Goal: Book appointment/travel/reservation

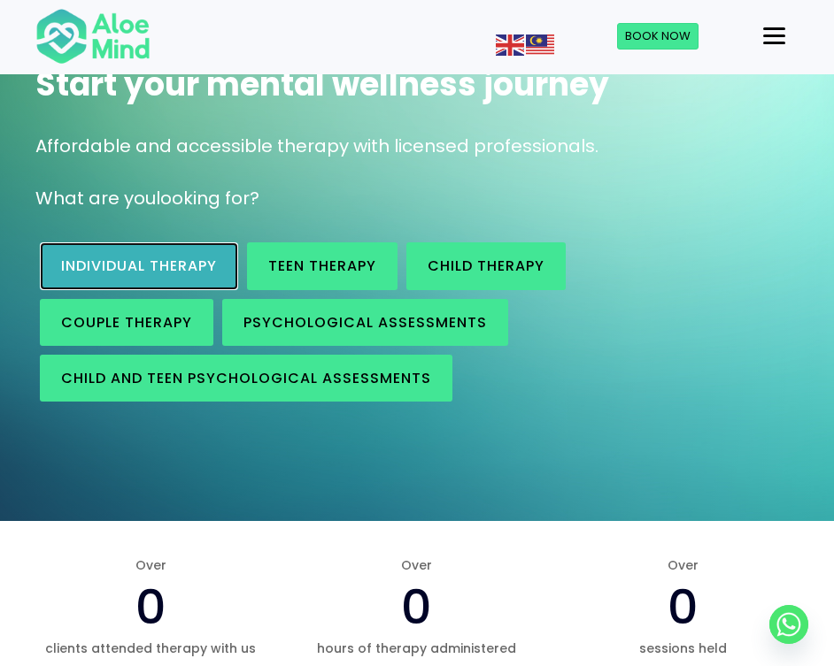
click at [202, 252] on link "Individual therapy" at bounding box center [139, 266] width 198 height 47
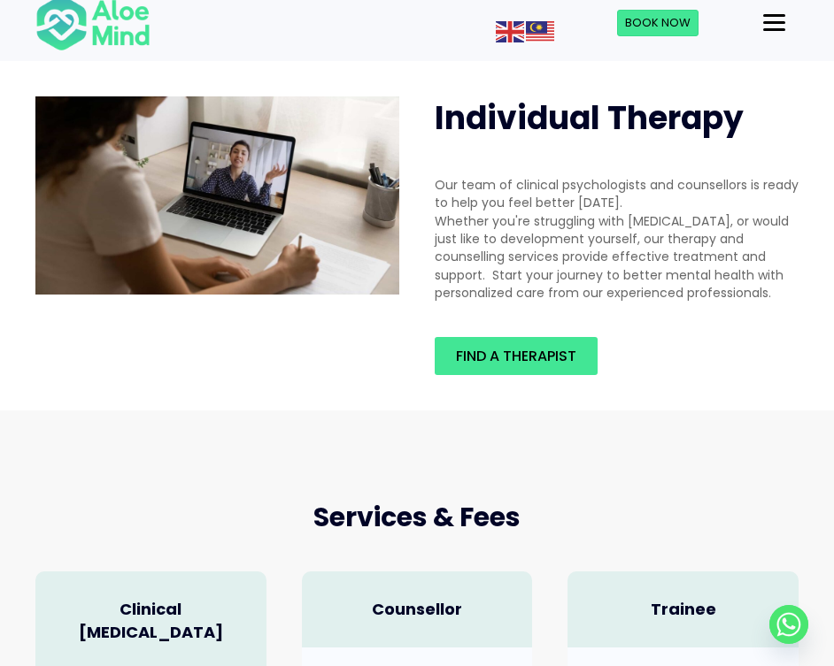
scroll to position [89, 0]
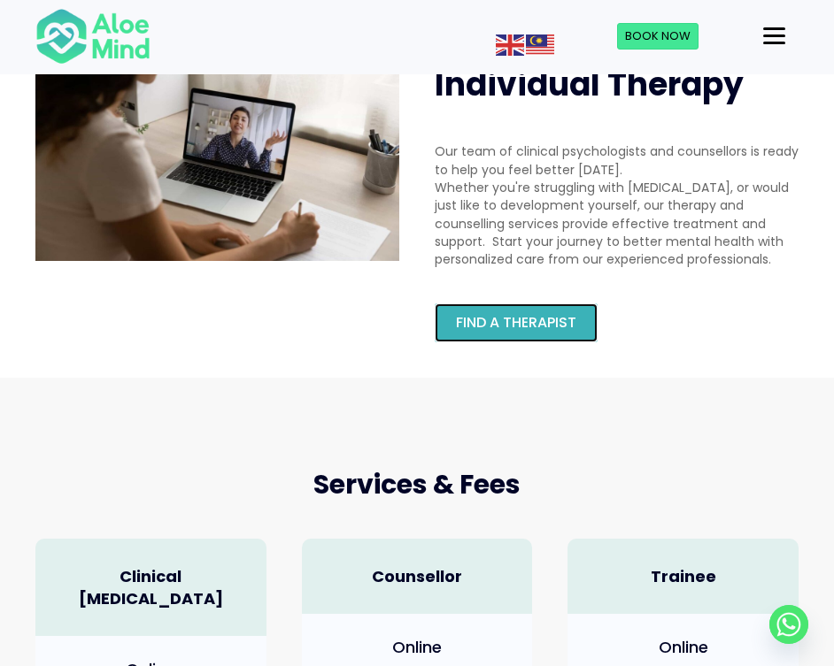
click at [539, 330] on span "Find a therapist" at bounding box center [516, 322] width 120 height 20
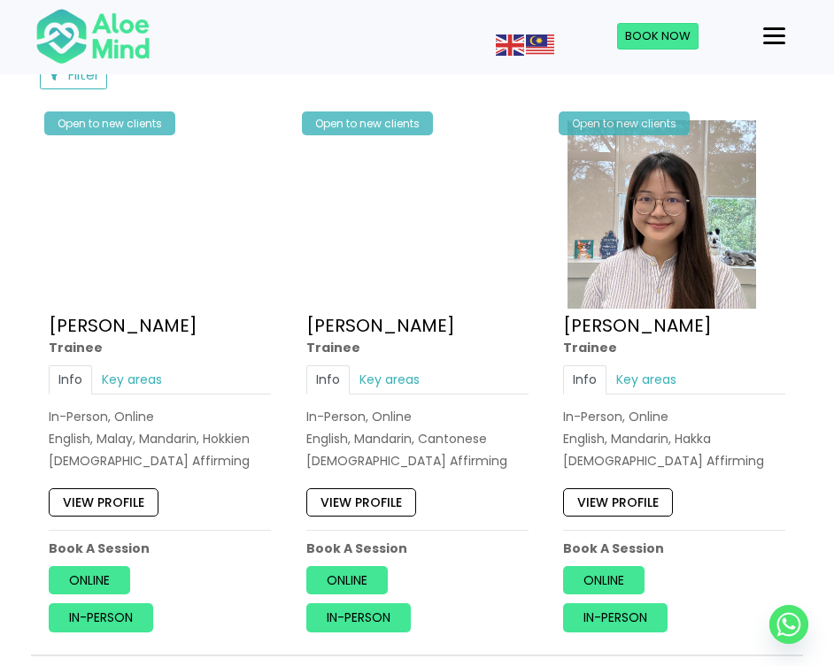
scroll to position [885, 0]
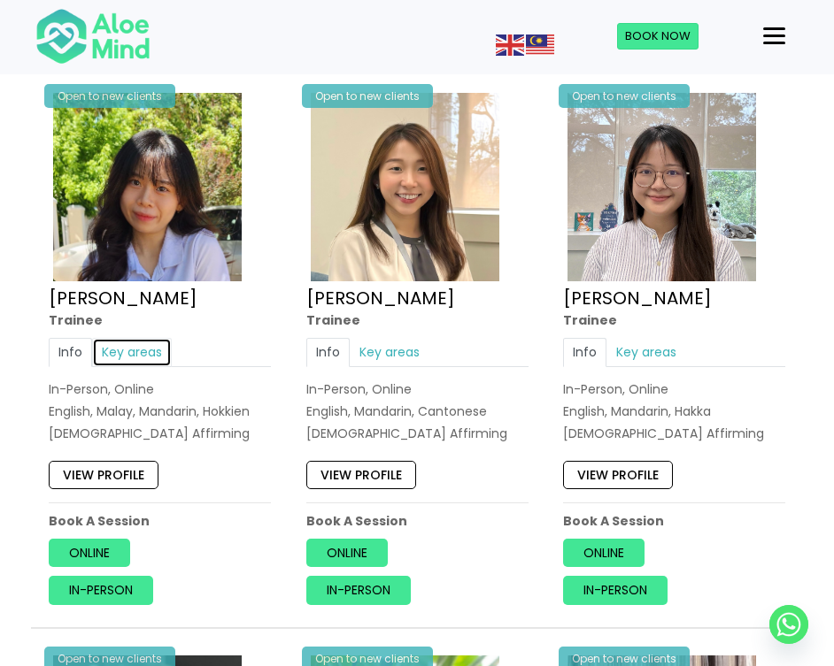
click at [134, 349] on link "Key areas" at bounding box center [132, 352] width 80 height 28
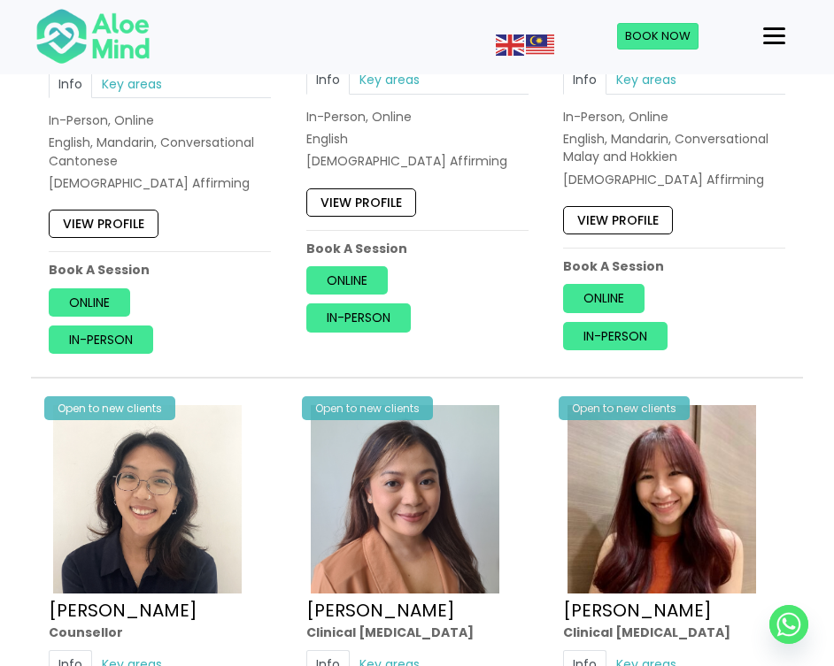
scroll to position [2567, 0]
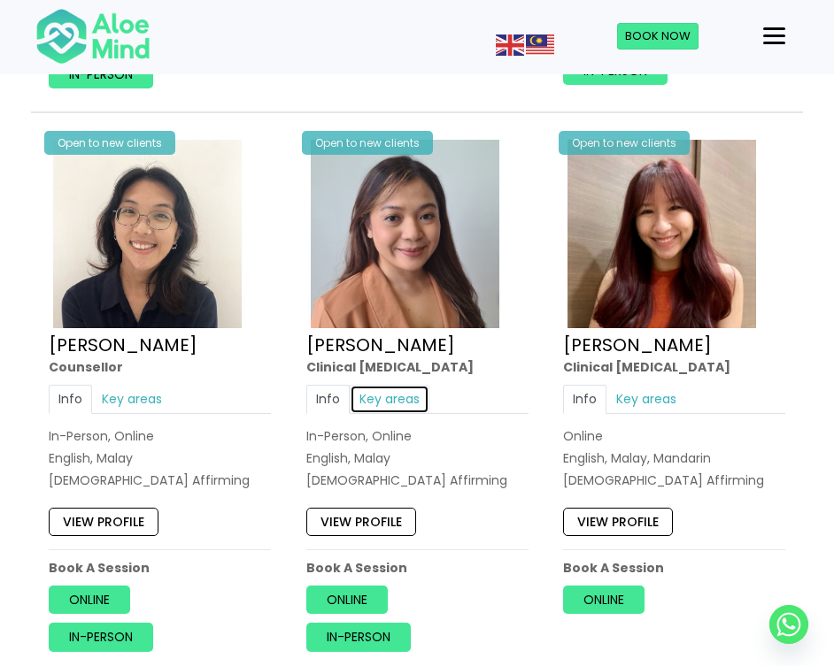
click at [402, 400] on link "Key areas" at bounding box center [390, 399] width 80 height 28
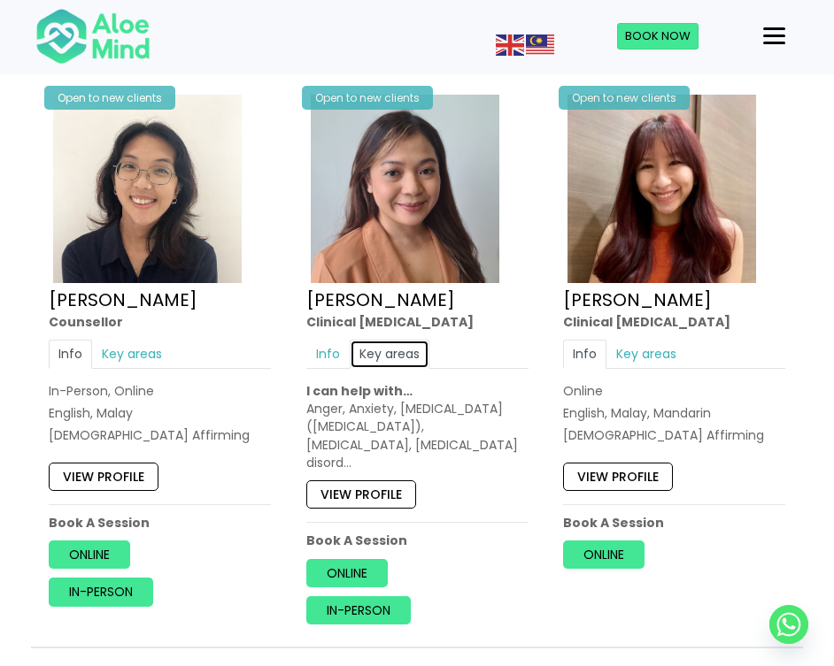
scroll to position [2655, 0]
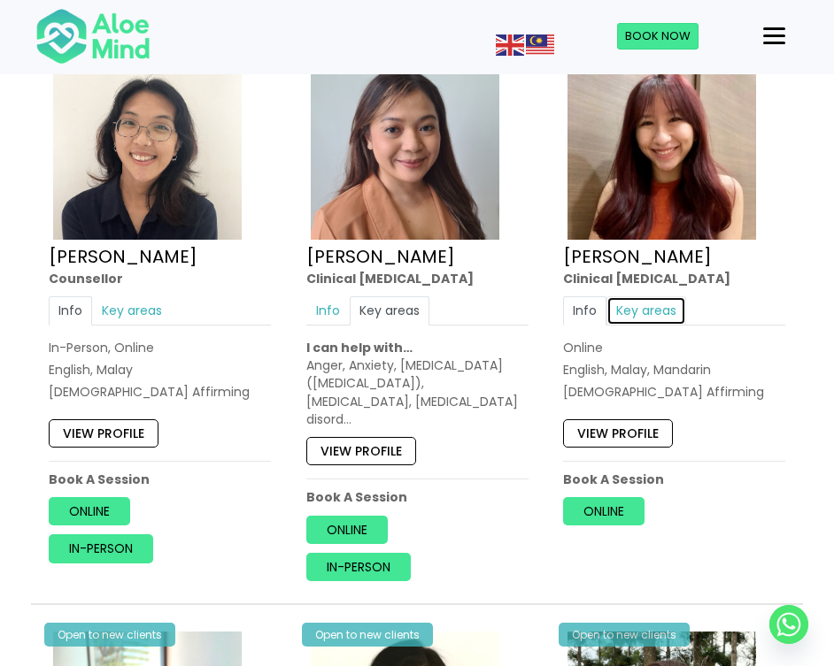
click at [636, 317] on link "Key areas" at bounding box center [646, 310] width 80 height 28
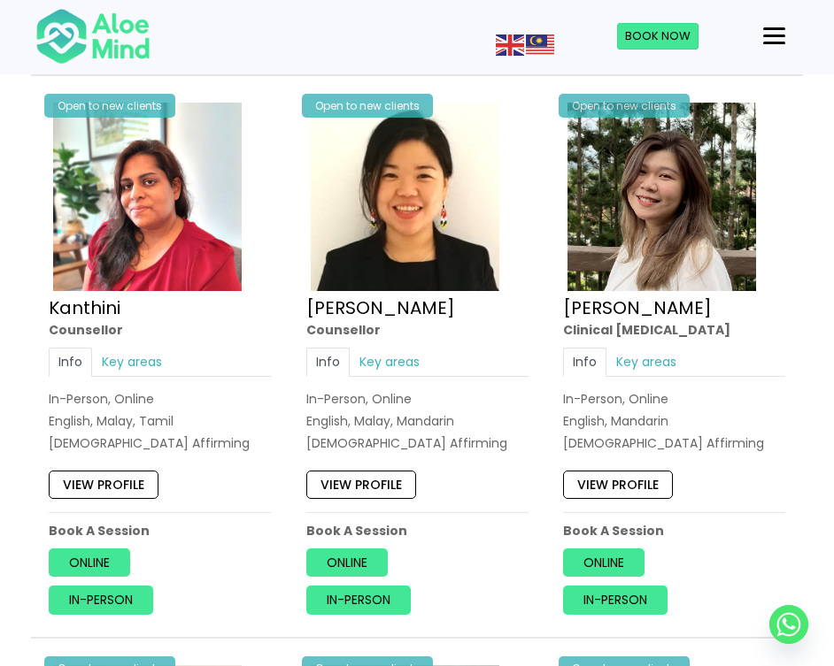
scroll to position [3186, 0]
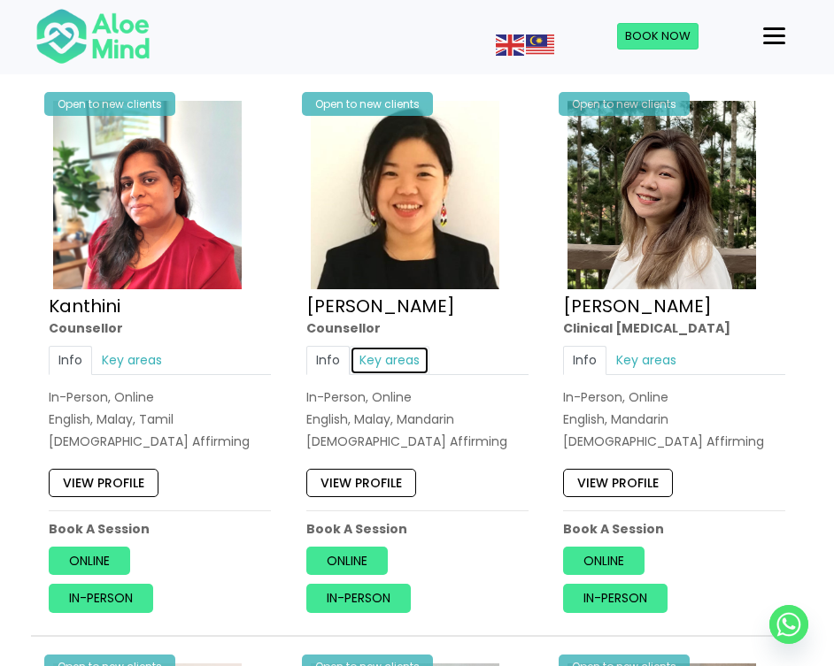
click at [370, 360] on link "Key areas" at bounding box center [390, 360] width 80 height 28
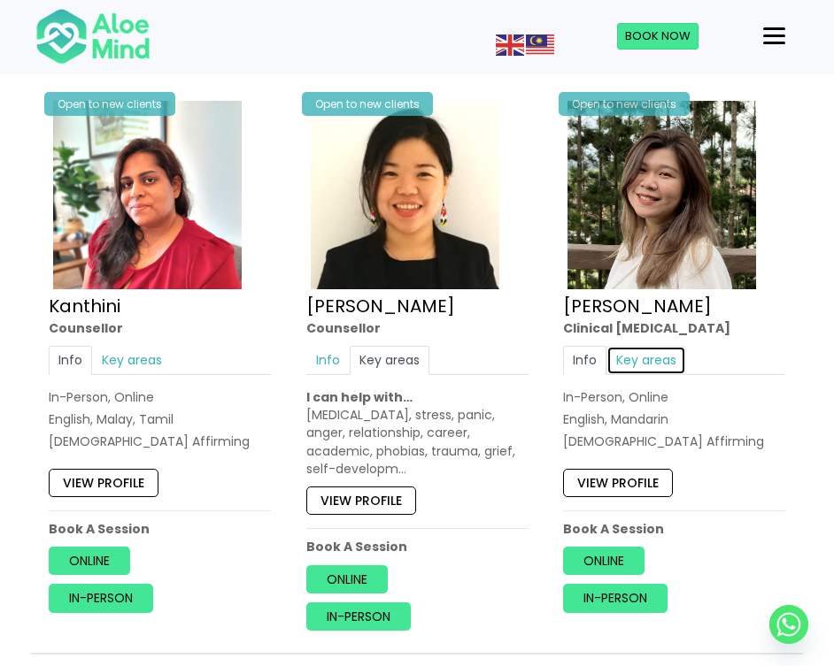
click at [652, 369] on link "Key areas" at bounding box center [646, 360] width 80 height 28
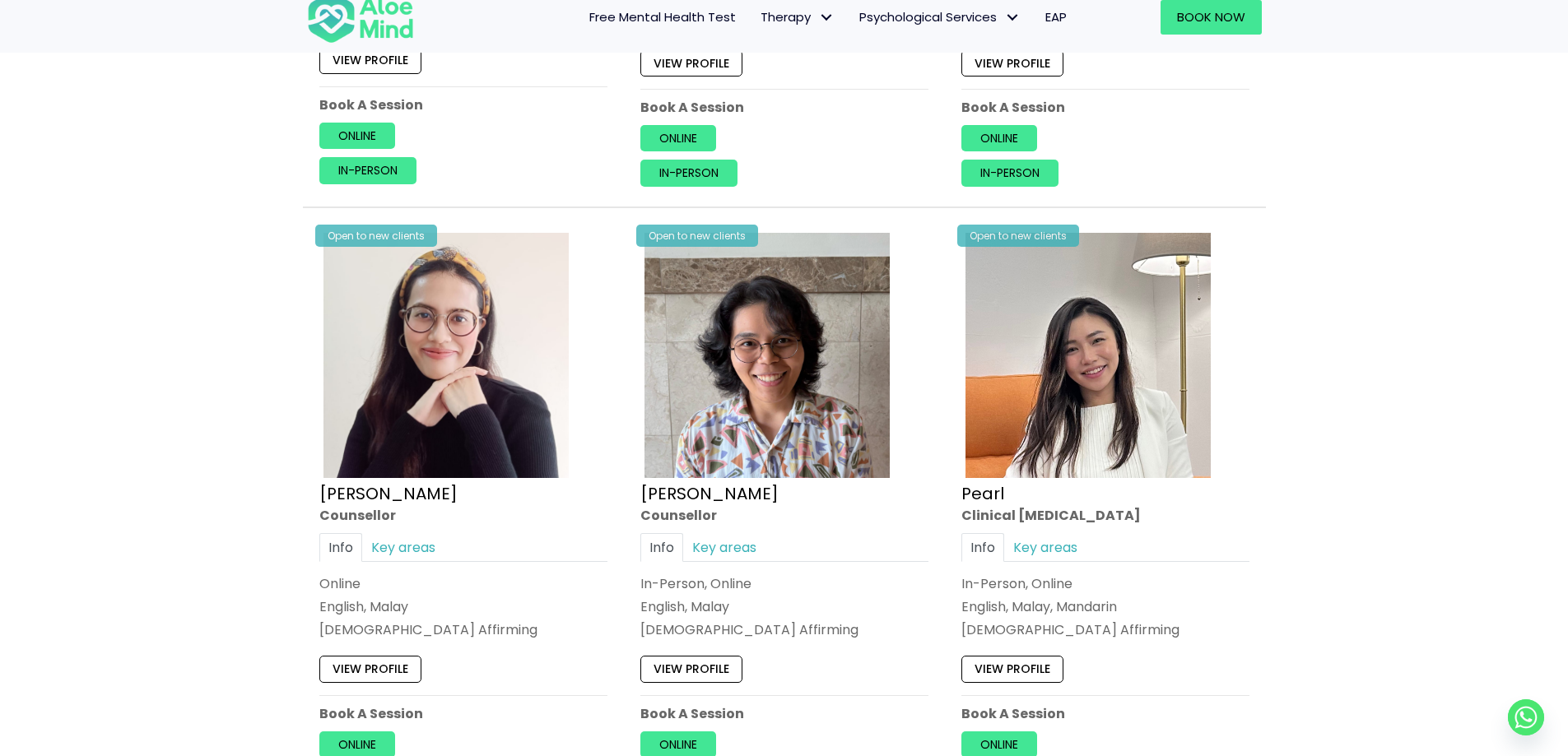
scroll to position [3933, 0]
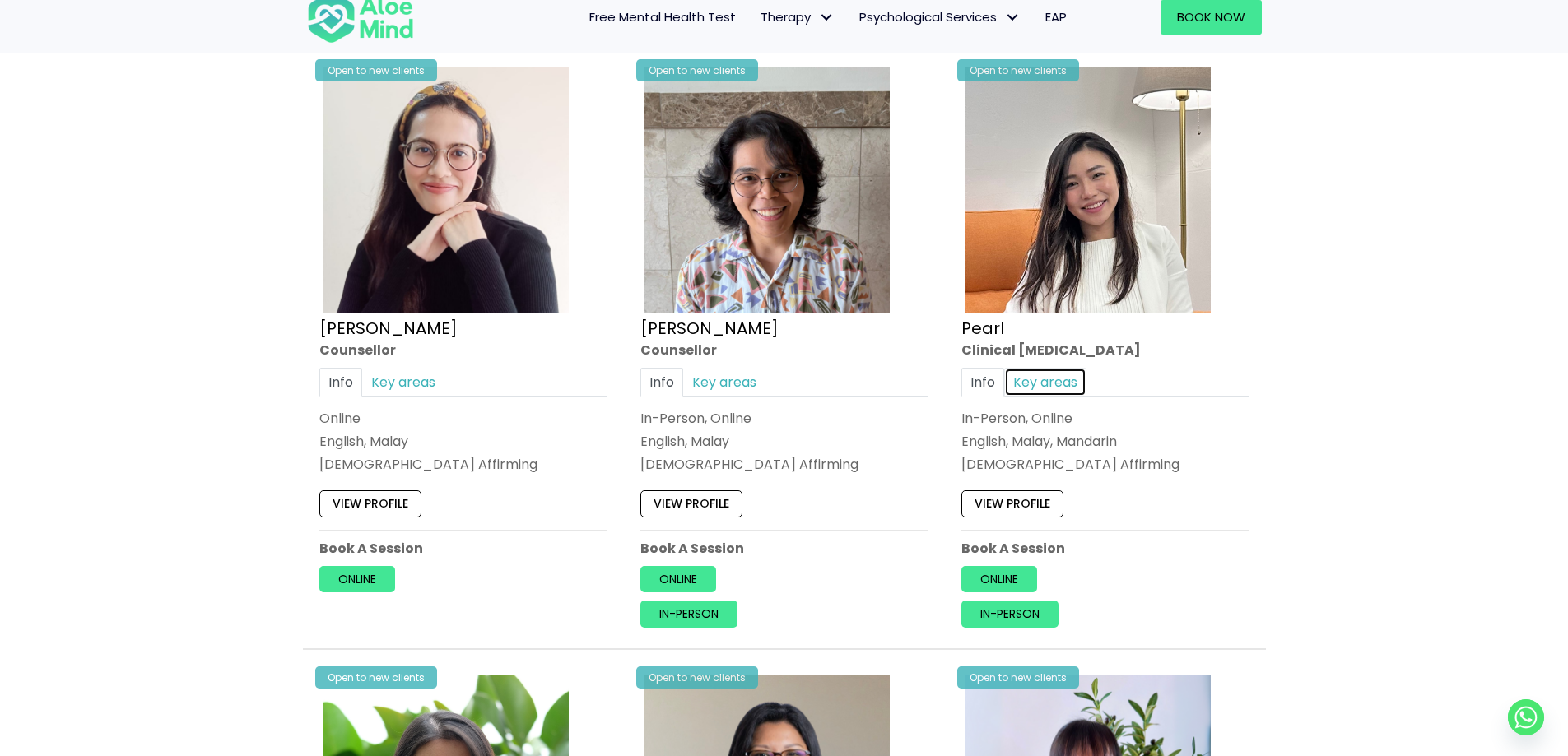
click at [775, 388] on link "Key areas" at bounding box center [1045, 382] width 83 height 29
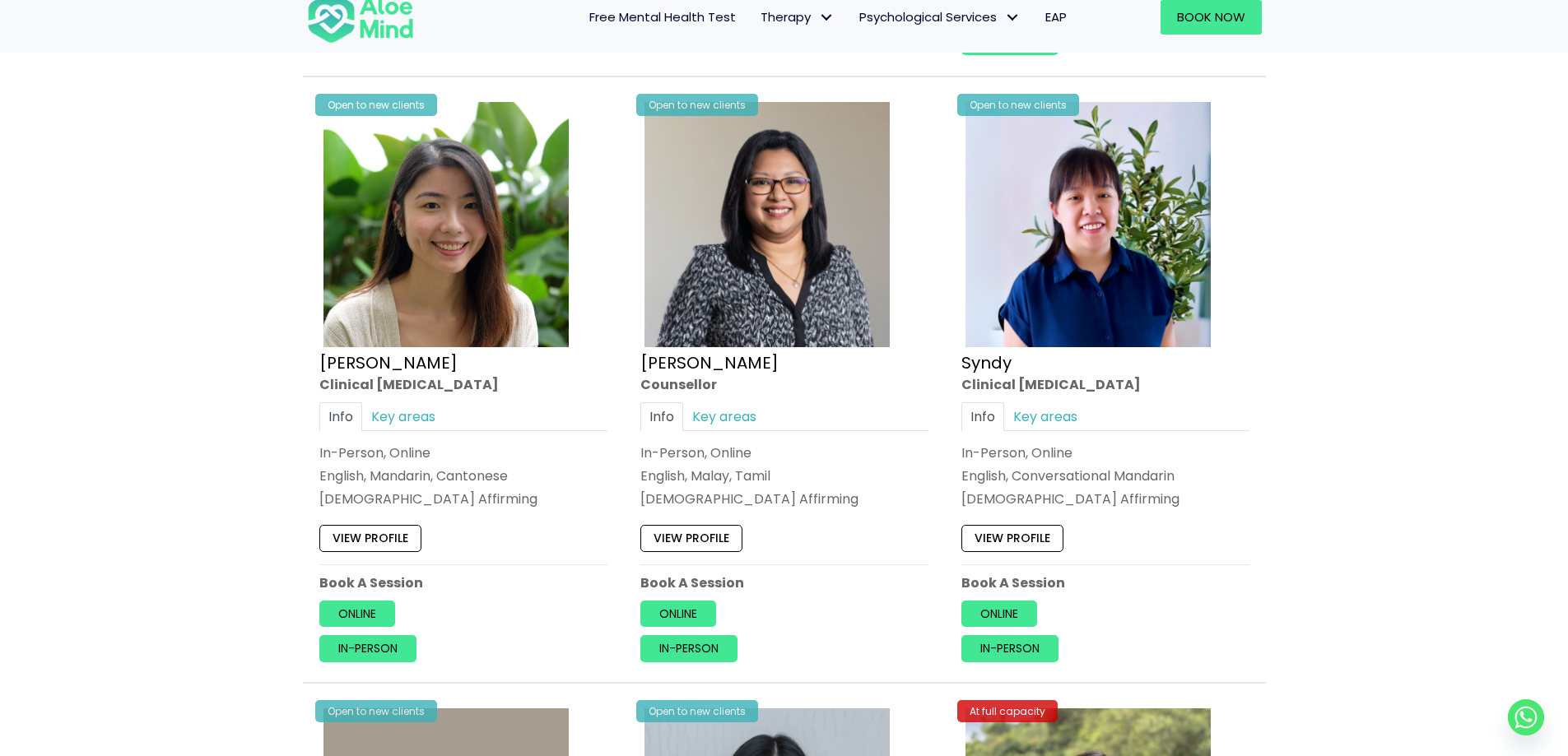
scroll to position [4510, 0]
click at [394, 421] on link "Key areas" at bounding box center [403, 416] width 83 height 29
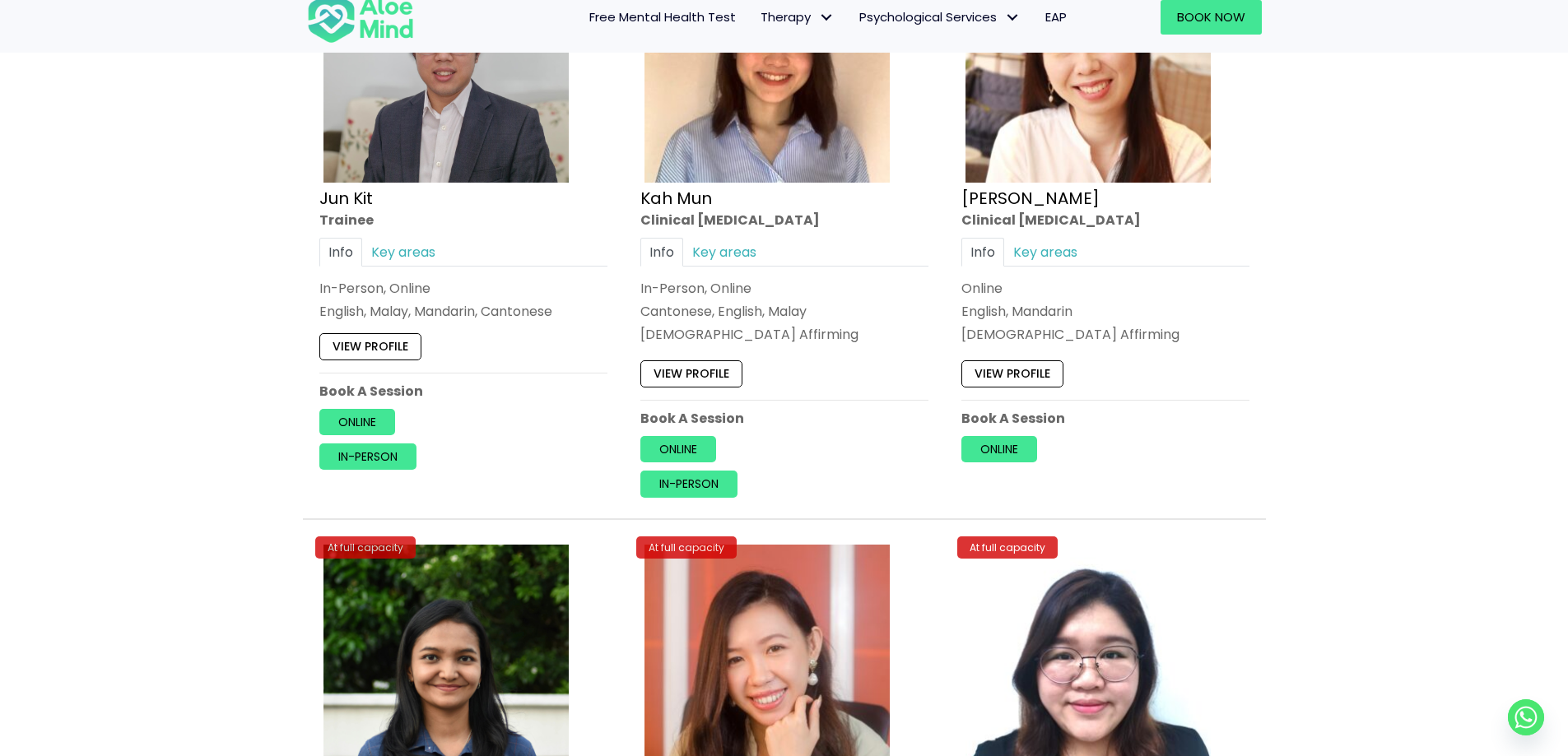
scroll to position [6239, 0]
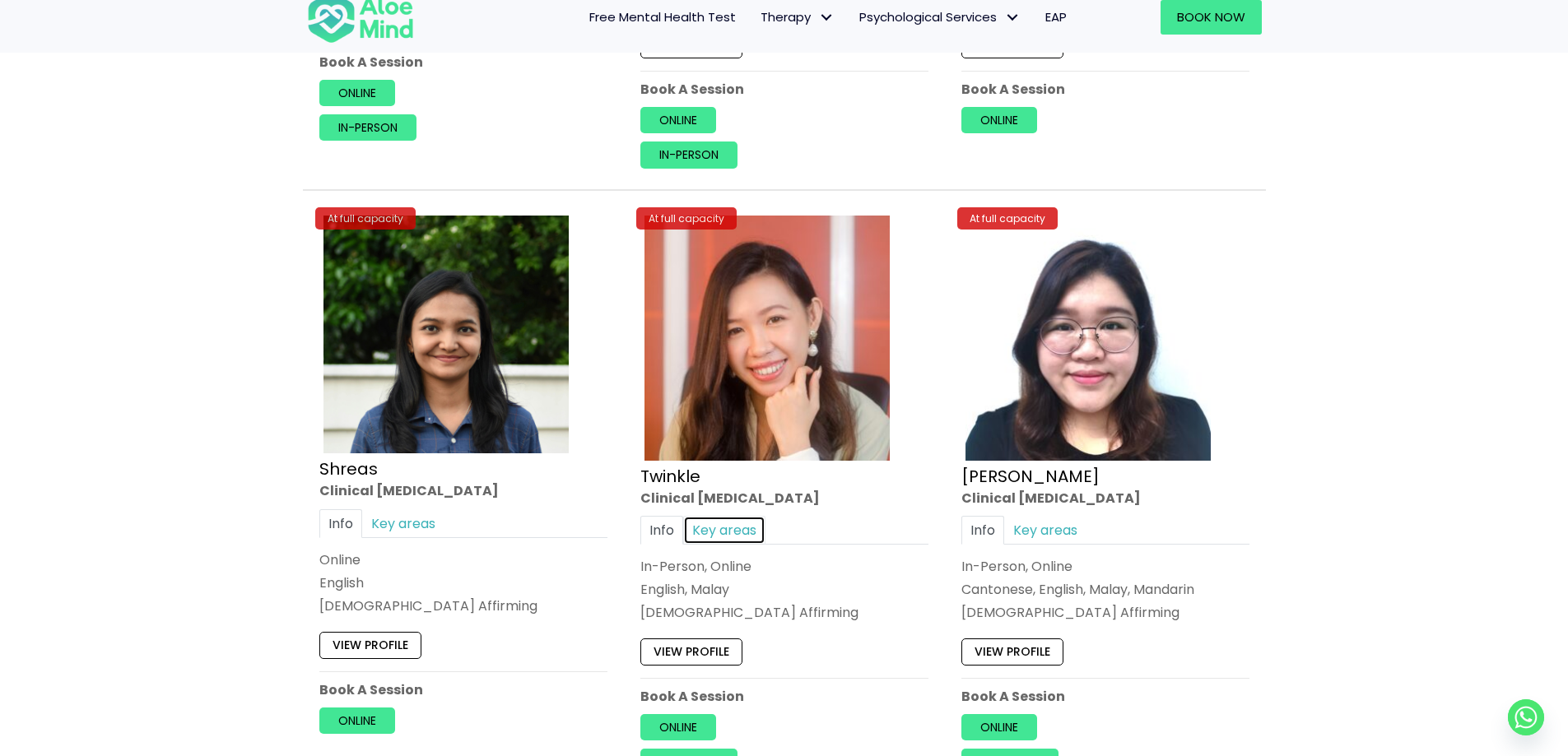
click at [753, 527] on link "Key areas" at bounding box center [724, 530] width 83 height 29
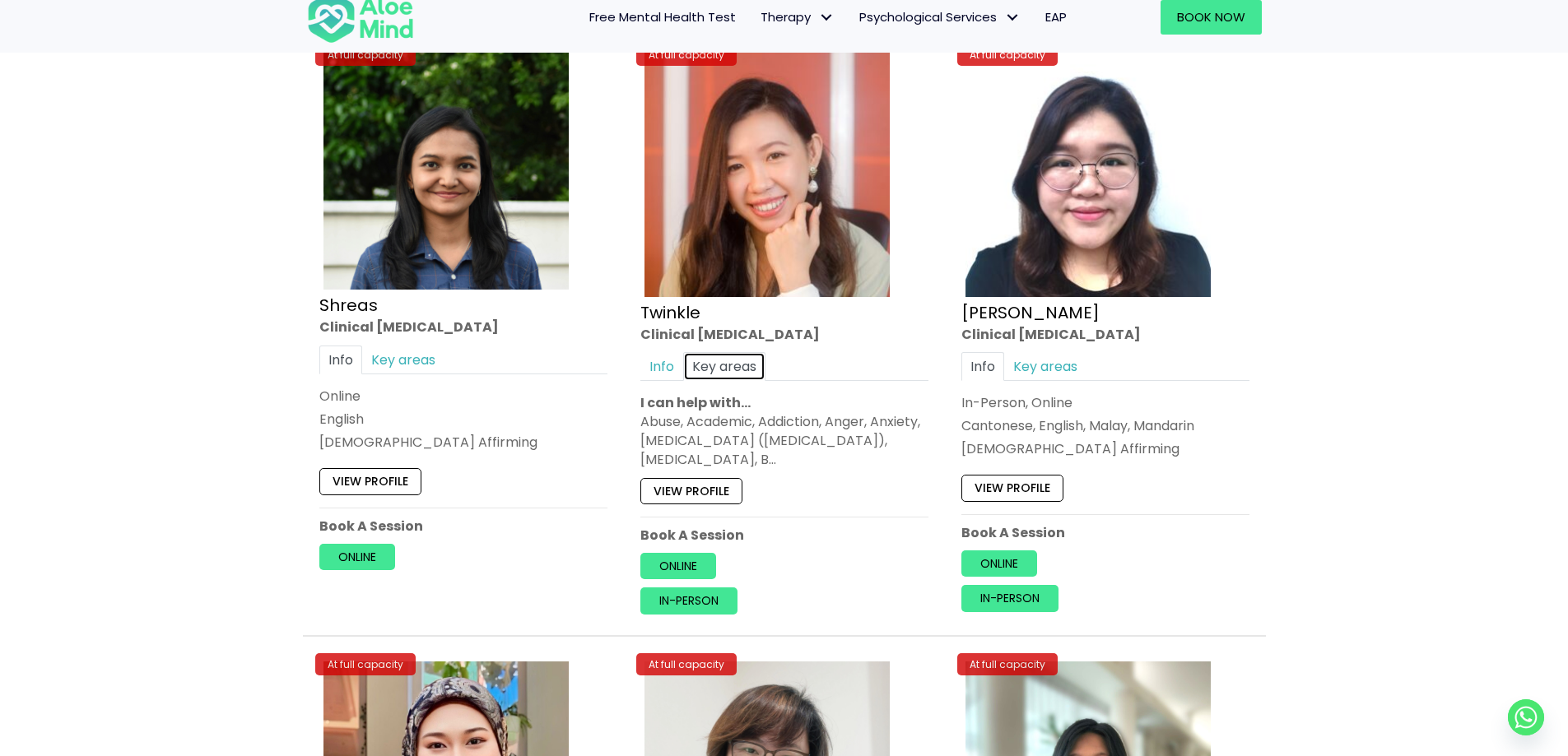
scroll to position [6403, 0]
click at [691, 484] on link "View profile" at bounding box center [692, 489] width 102 height 26
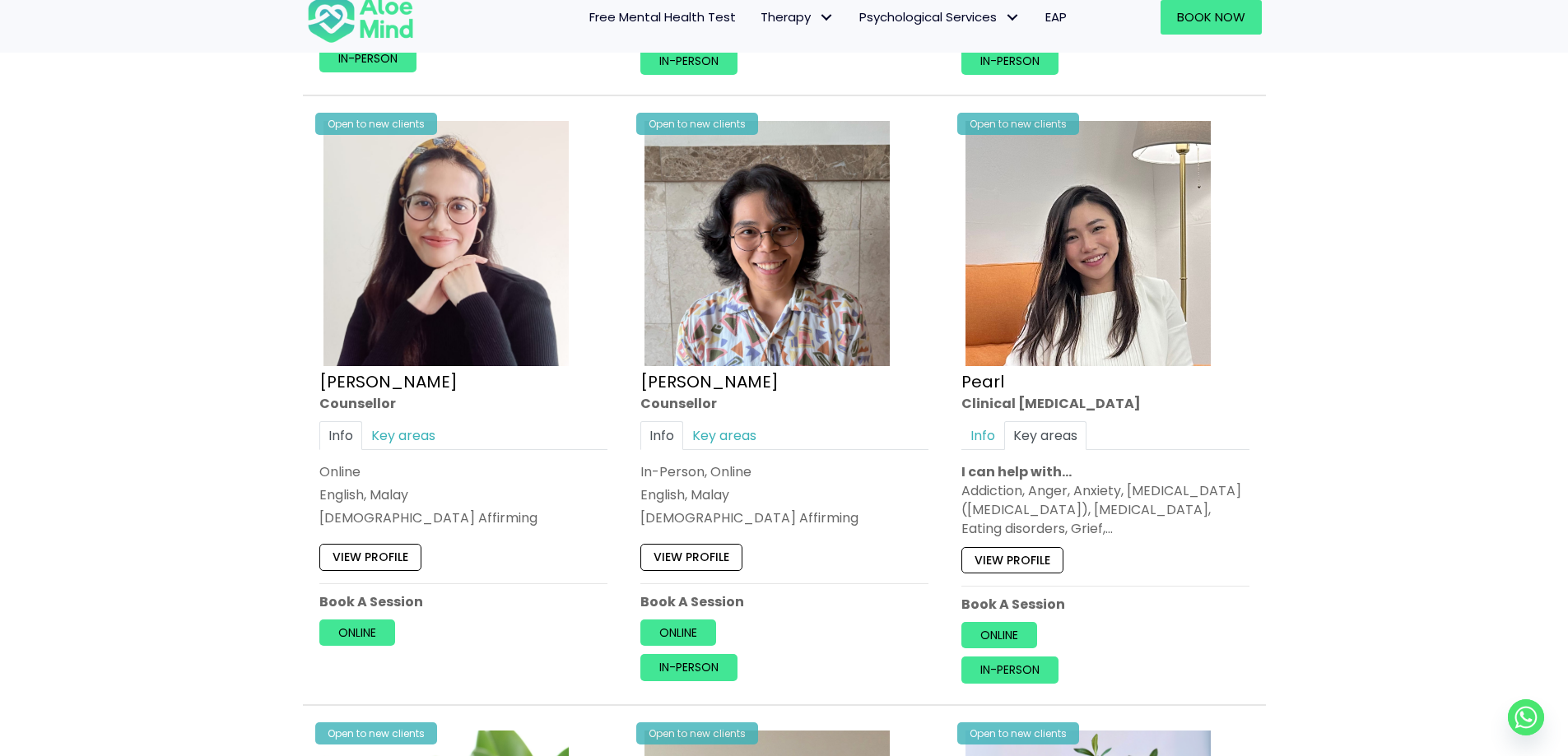
scroll to position [3852, 0]
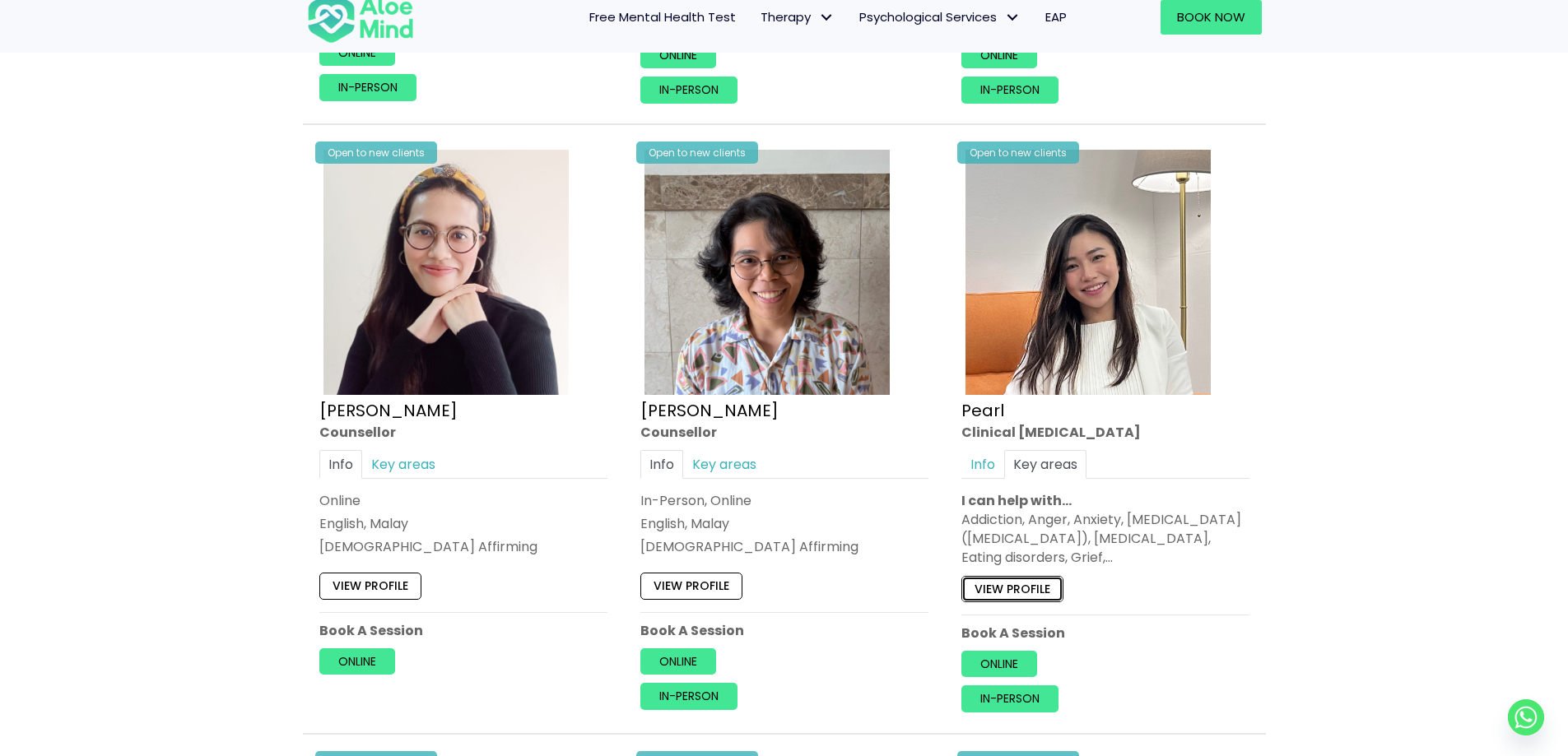
click at [775, 584] on link "View profile" at bounding box center [1013, 590] width 102 height 26
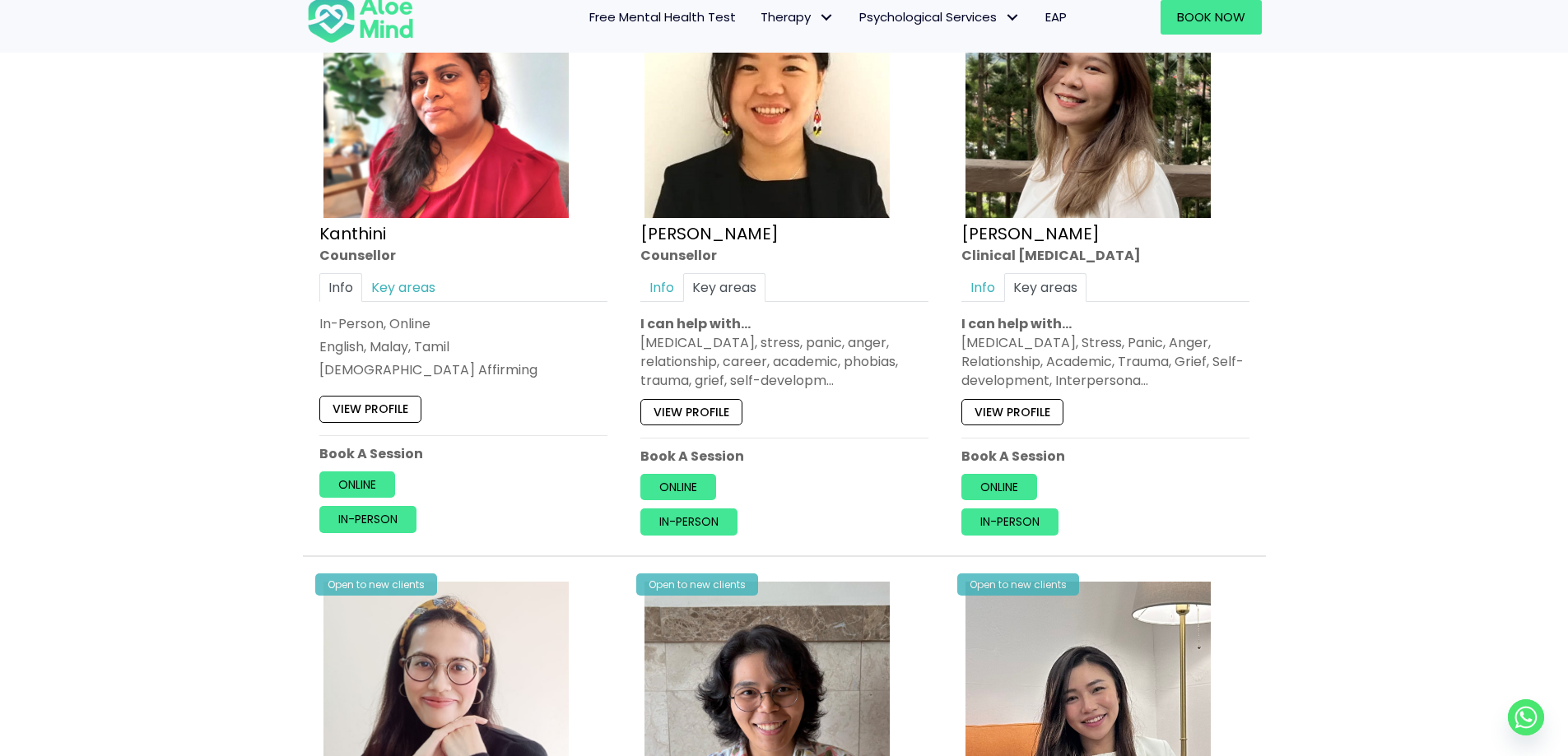
scroll to position [3275, 0]
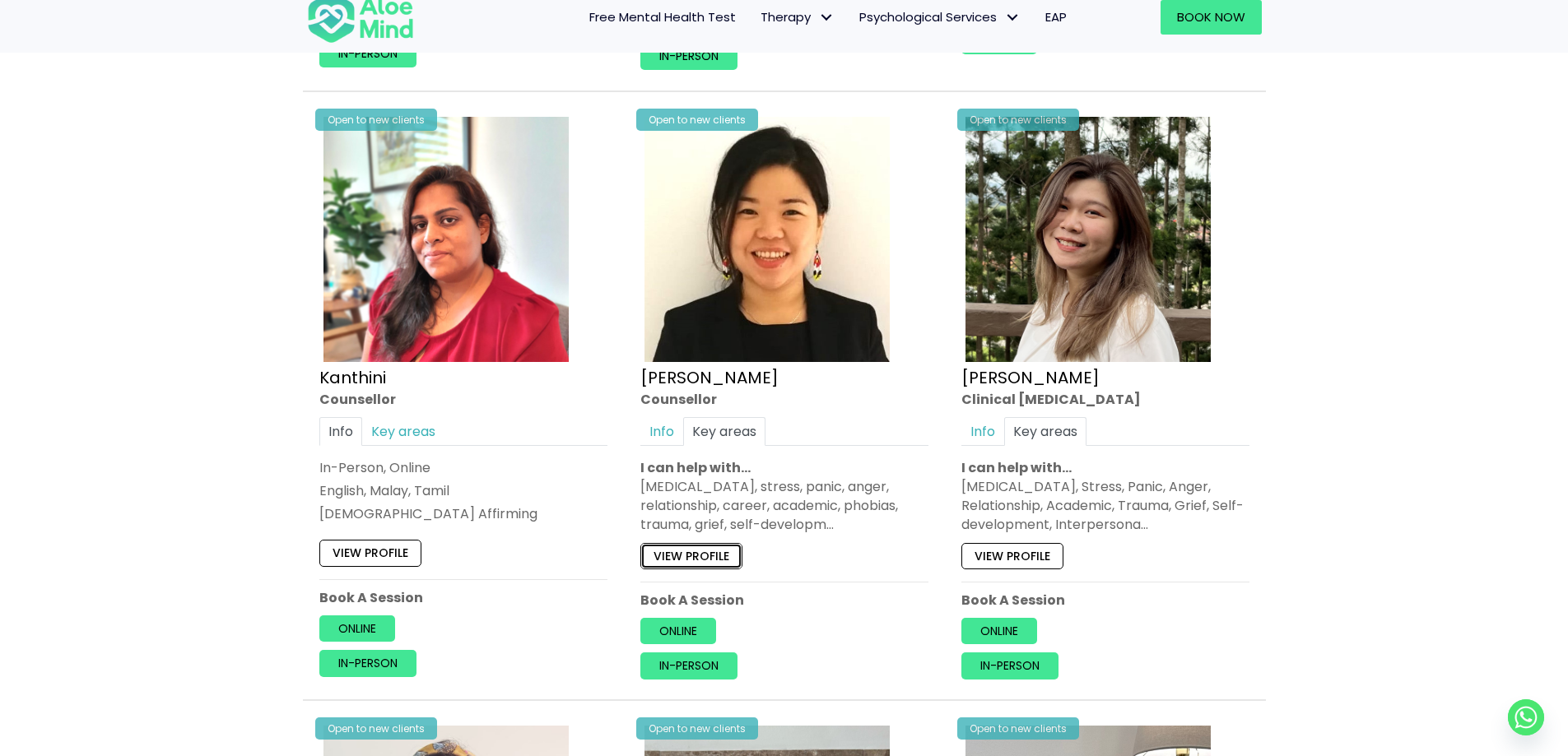
click at [713, 566] on link "View profile" at bounding box center [692, 555] width 102 height 26
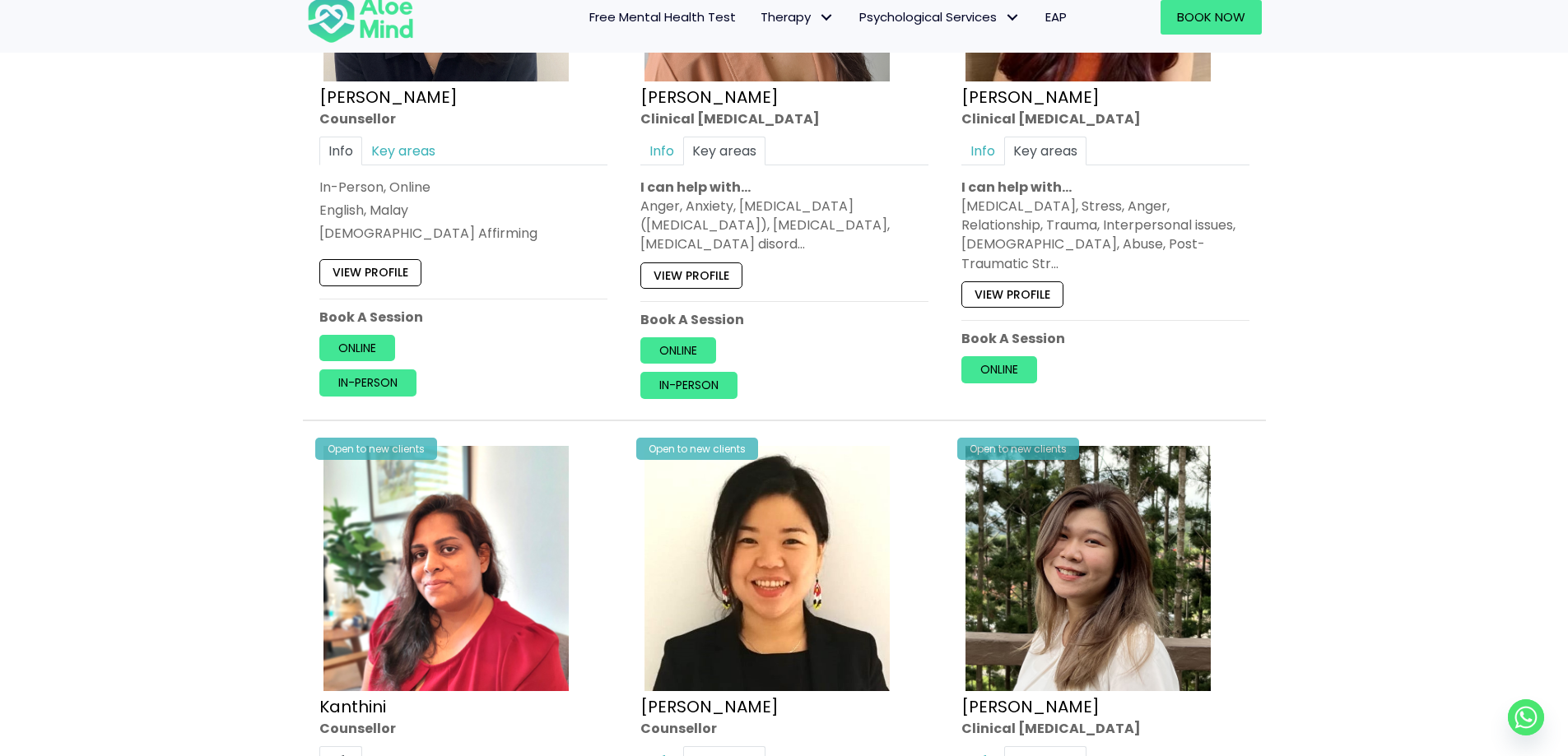
scroll to position [3193, 0]
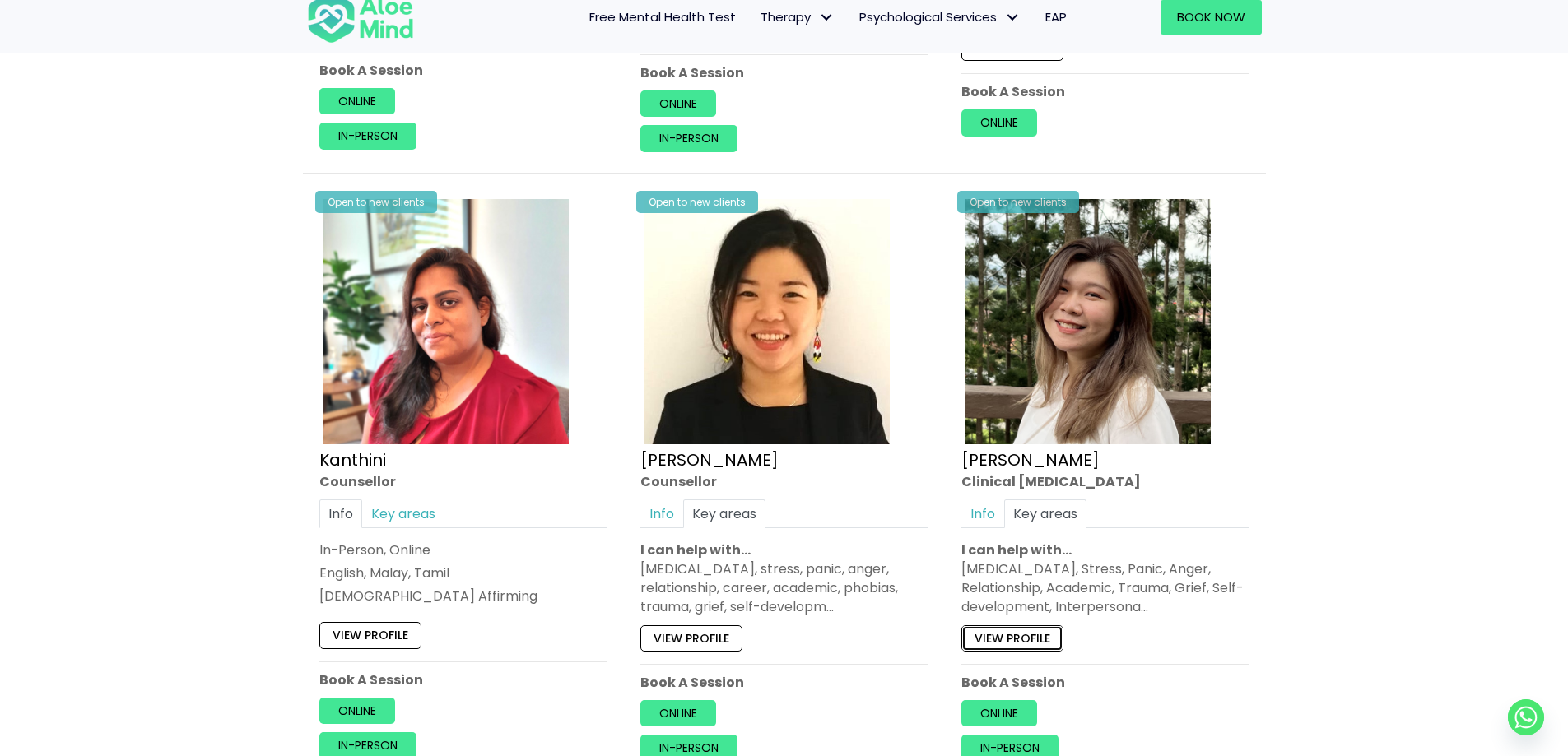
click at [775, 619] on link "View profile" at bounding box center [1013, 638] width 102 height 26
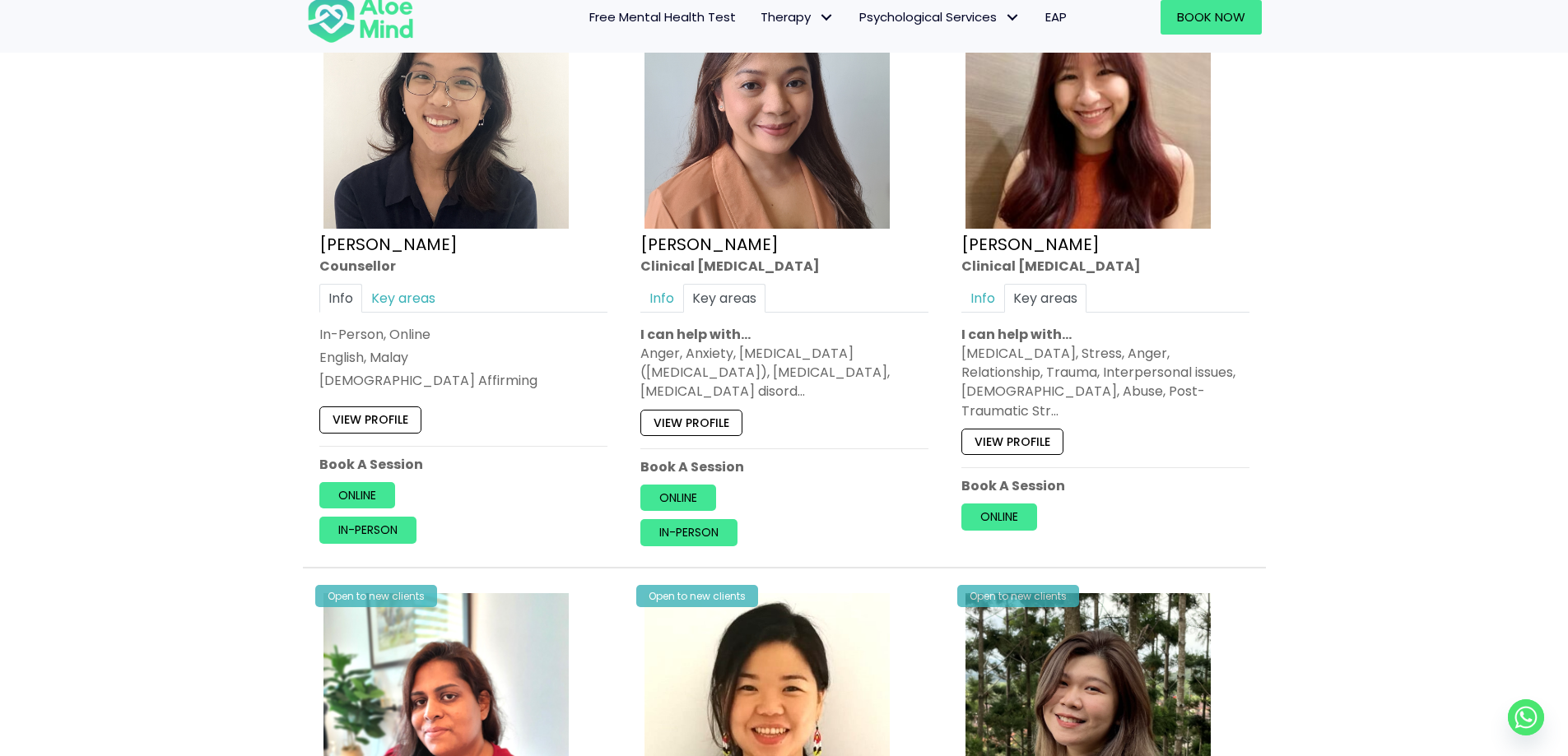
scroll to position [2699, 0]
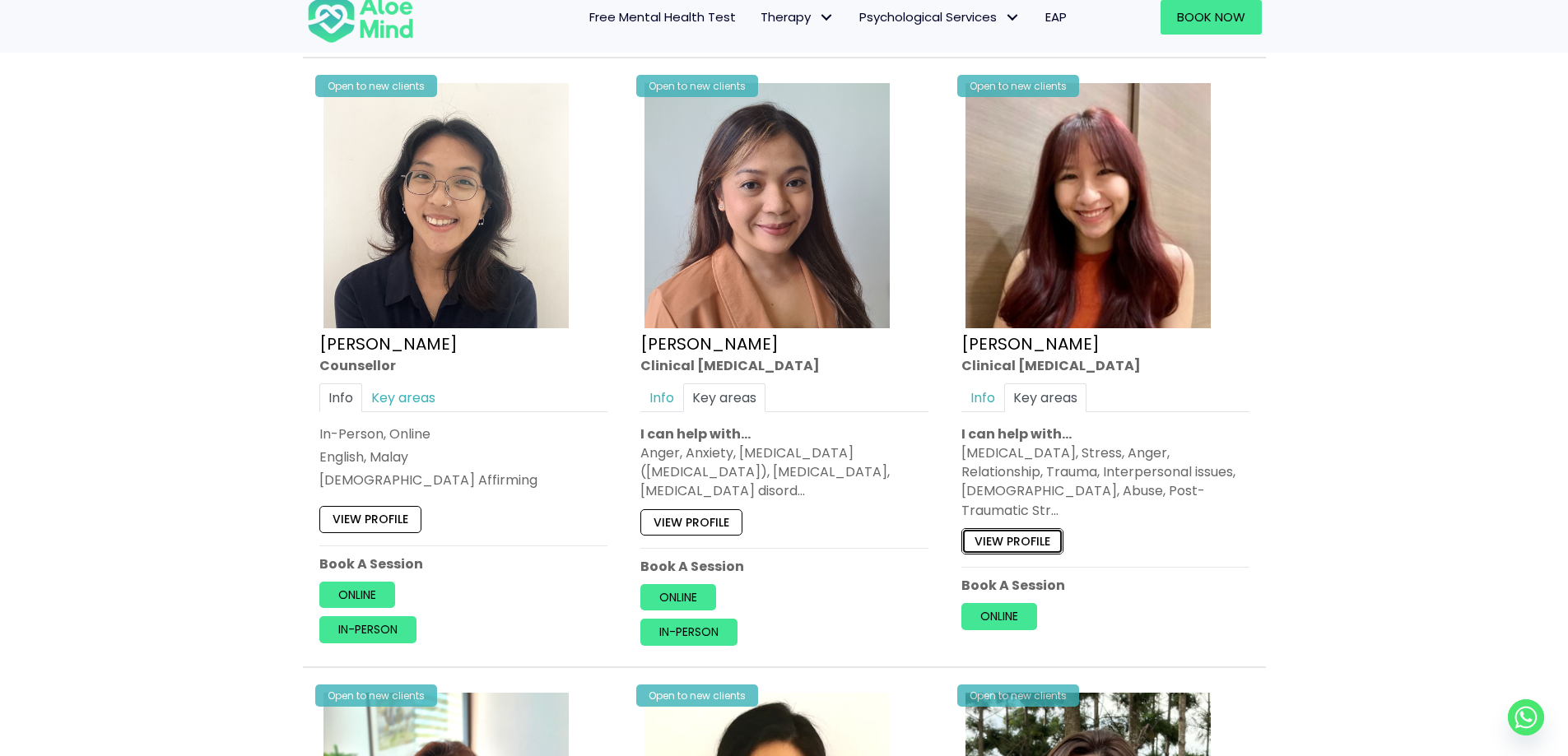
click at [775, 528] on link "View profile" at bounding box center [1013, 541] width 102 height 26
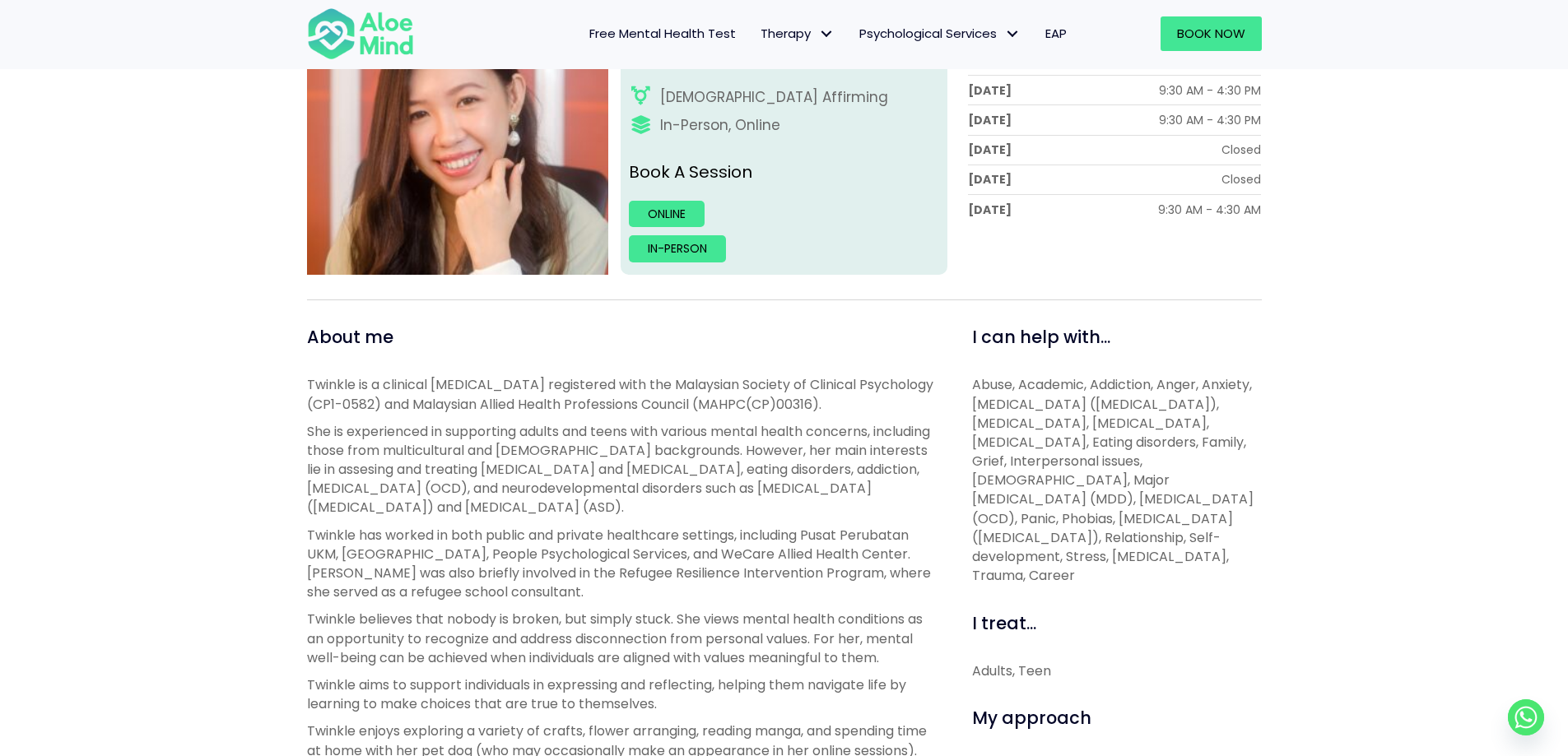
scroll to position [247, 0]
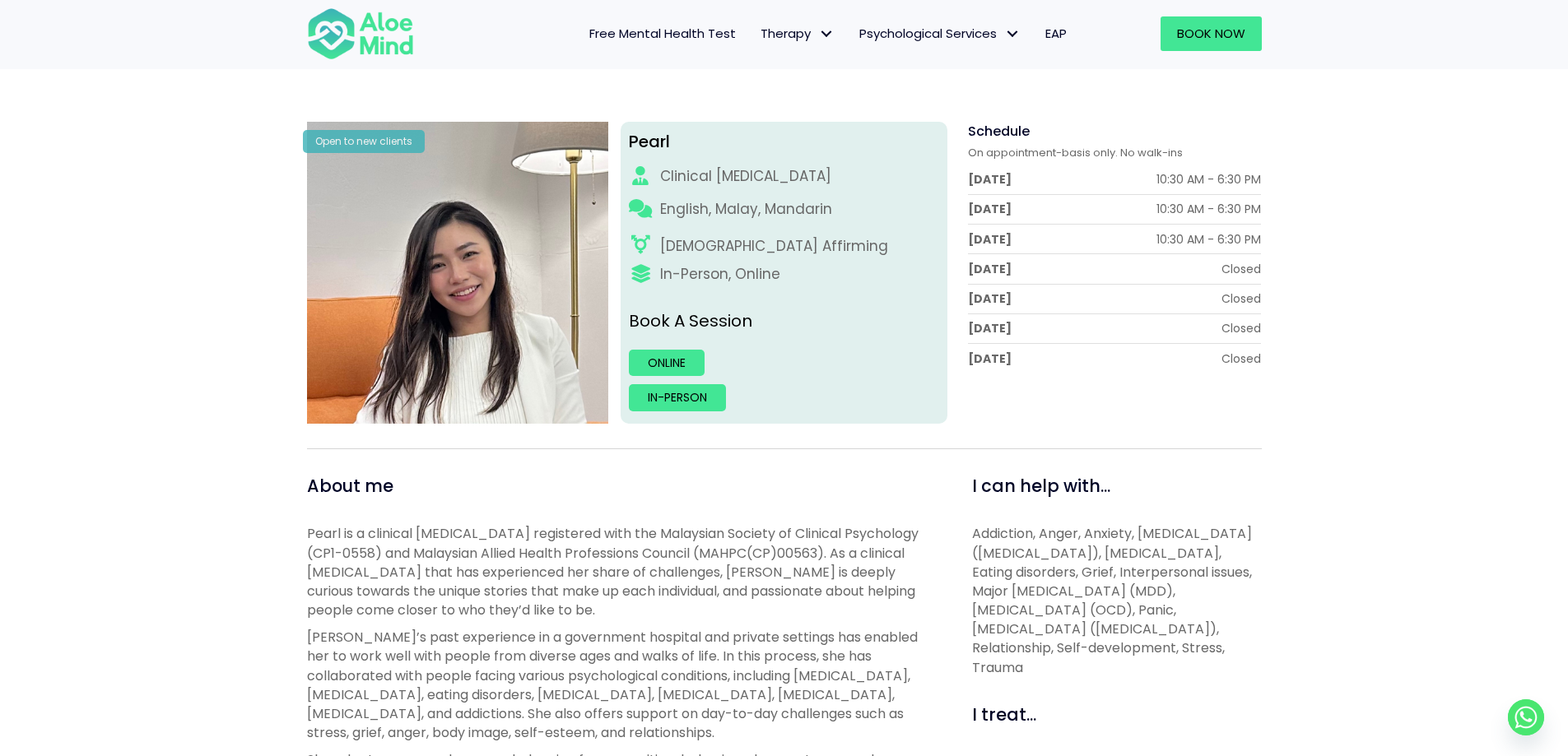
scroll to position [165, 0]
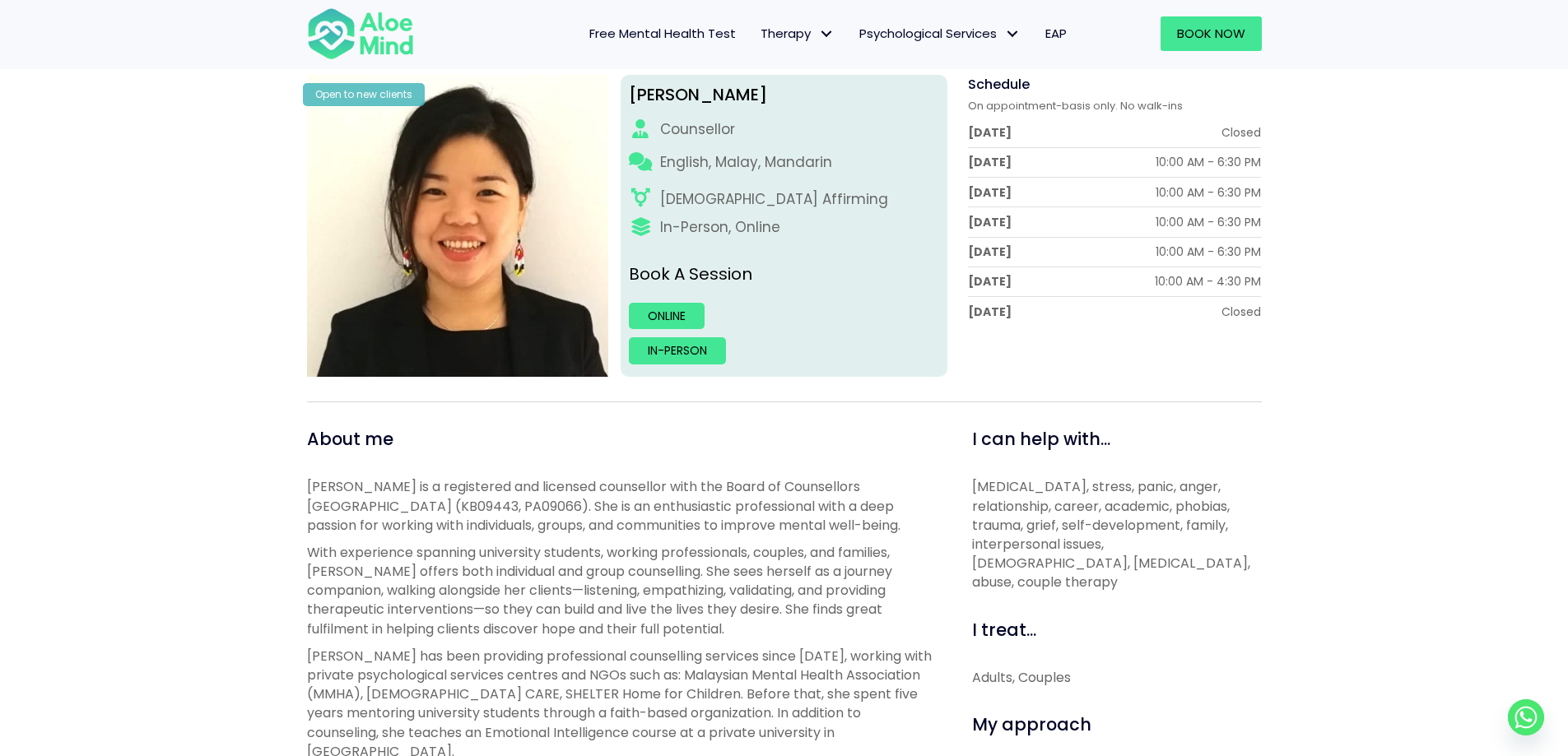
scroll to position [247, 0]
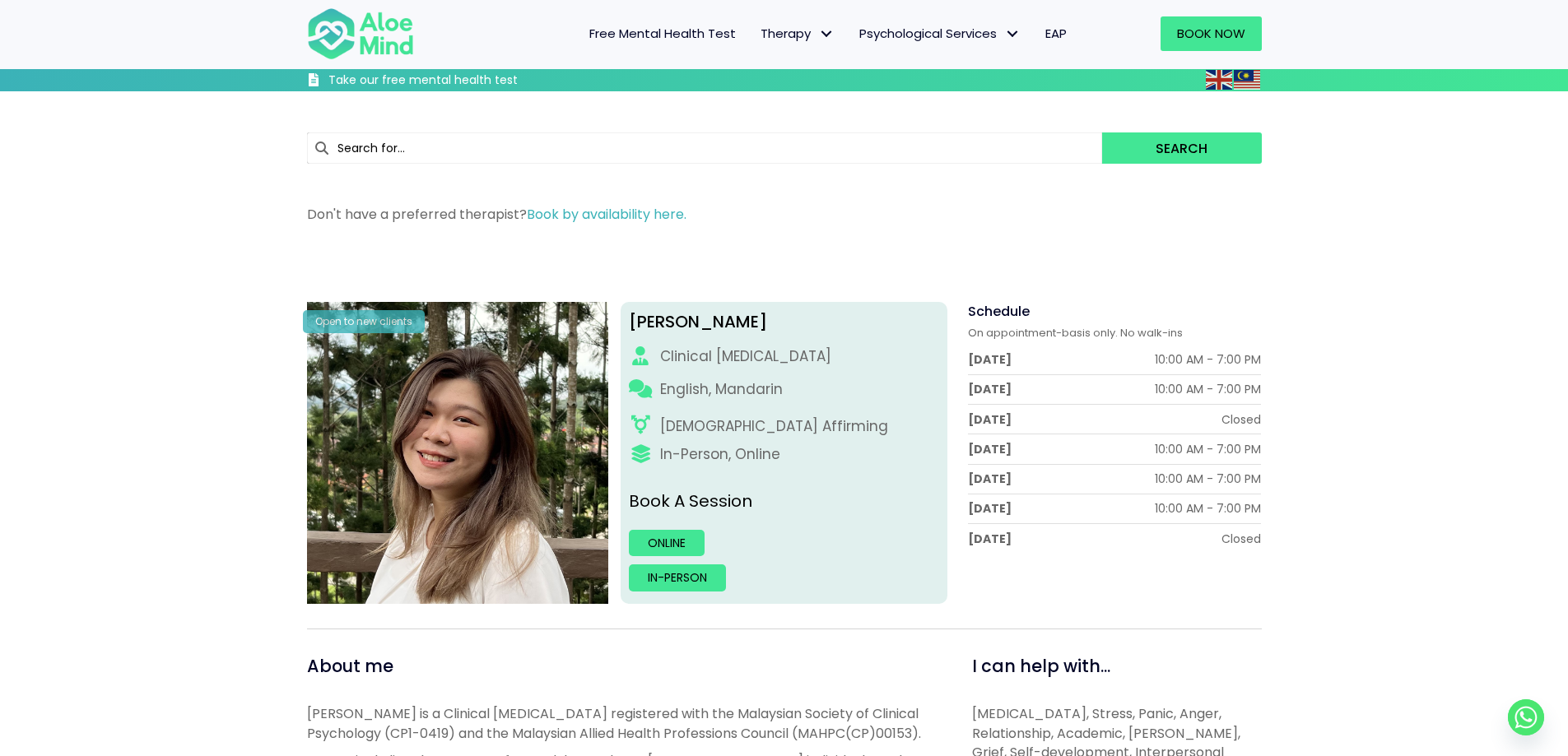
scroll to position [165, 0]
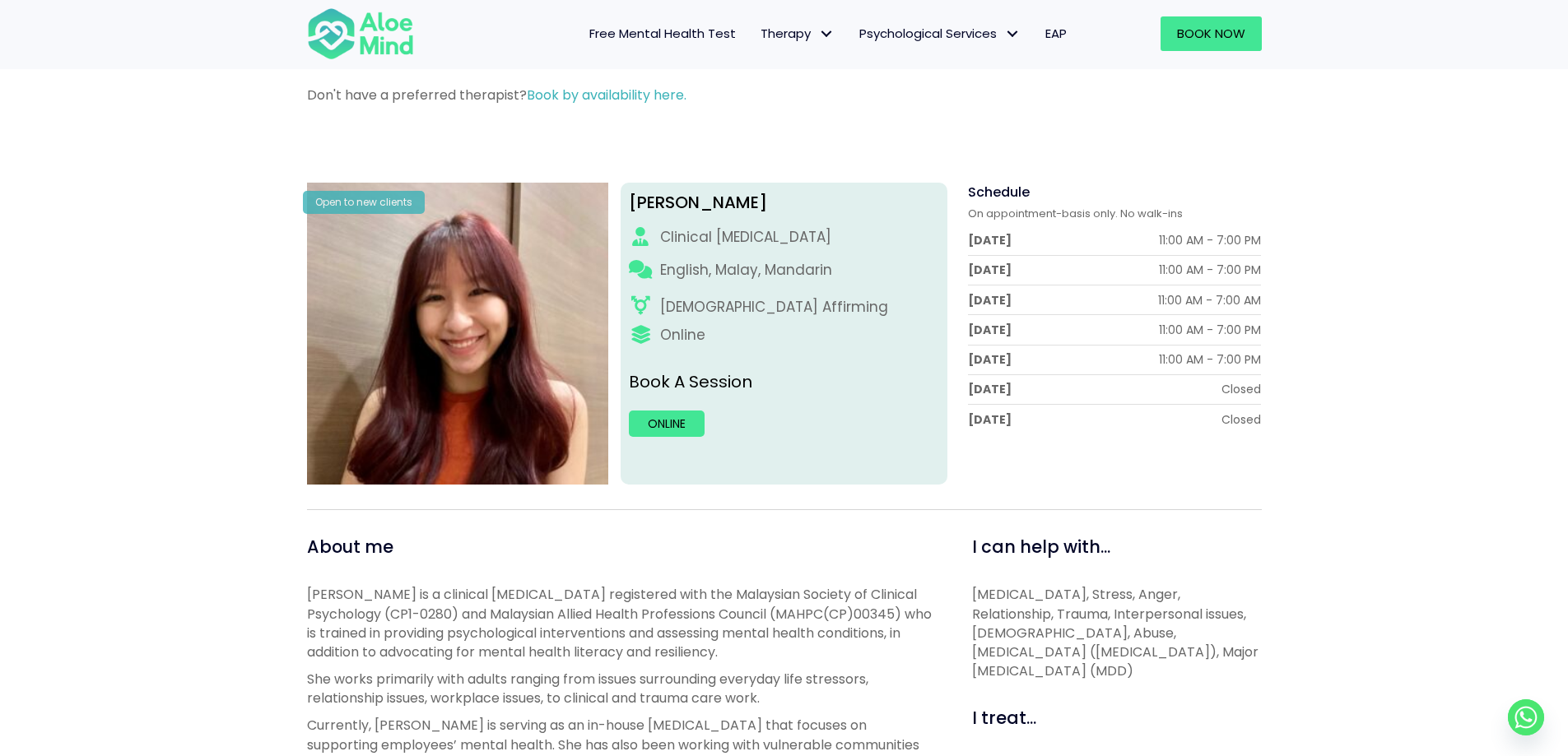
scroll to position [329, 0]
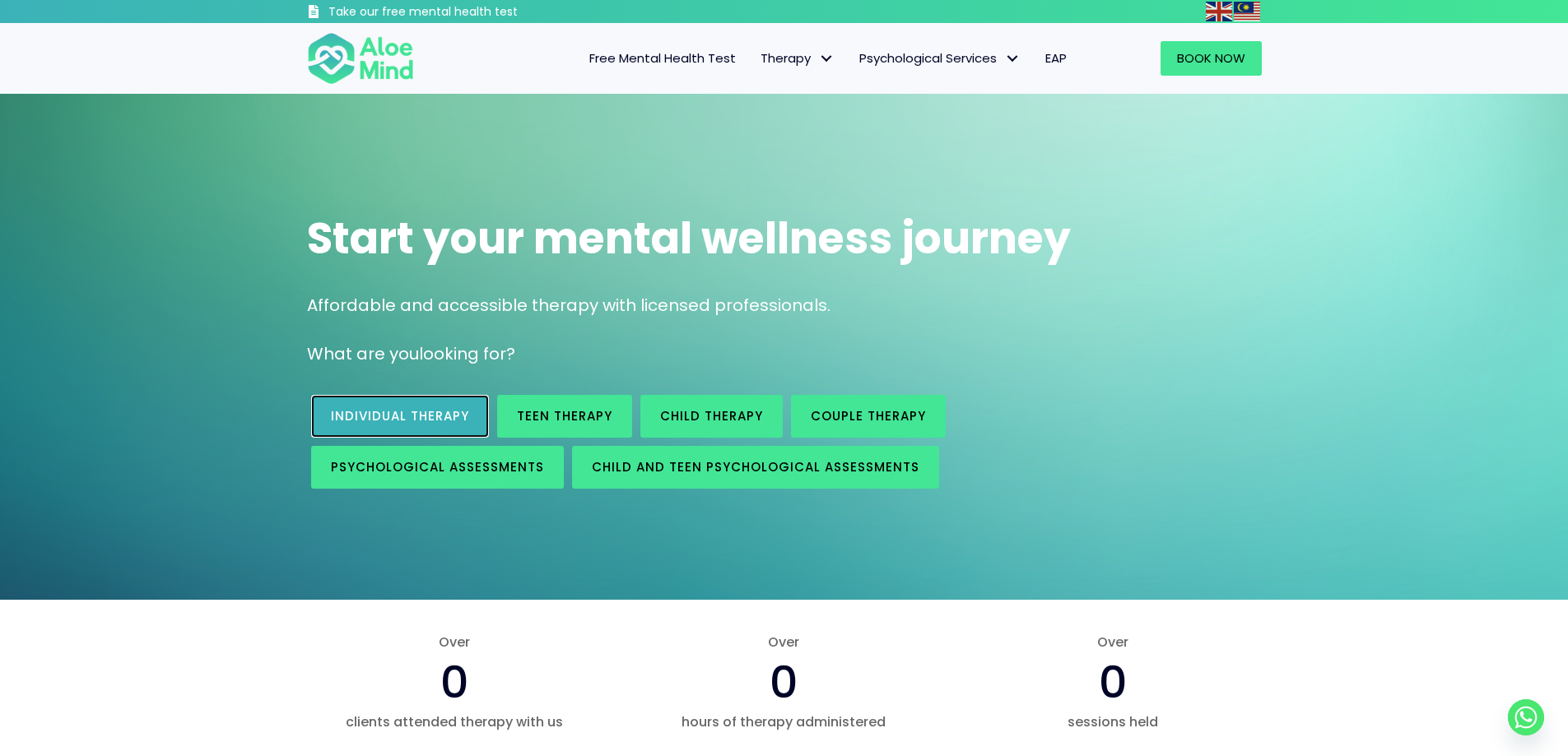
click at [436, 406] on link "Individual therapy" at bounding box center [400, 417] width 178 height 43
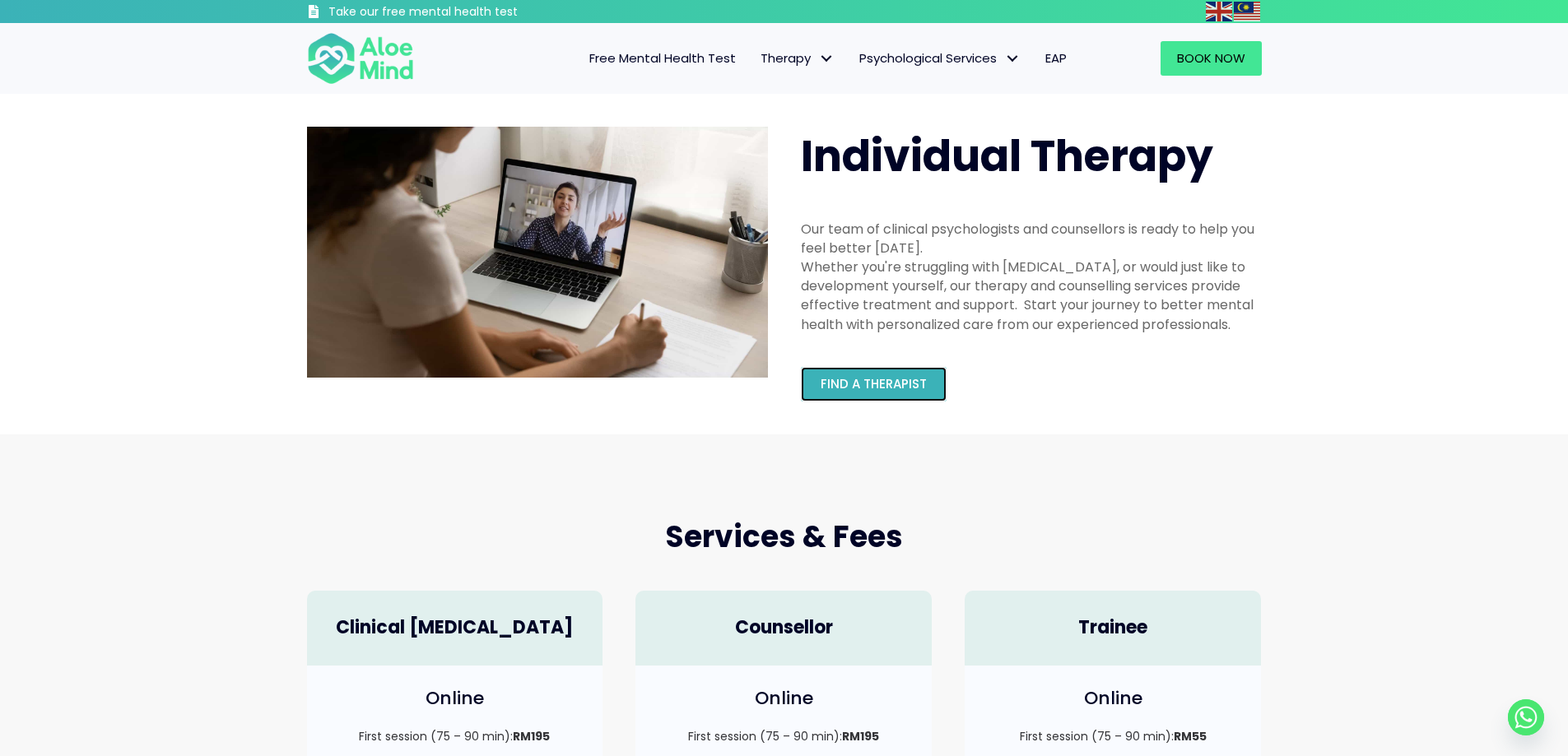
click at [910, 380] on span "Find a therapist" at bounding box center [873, 384] width 106 height 18
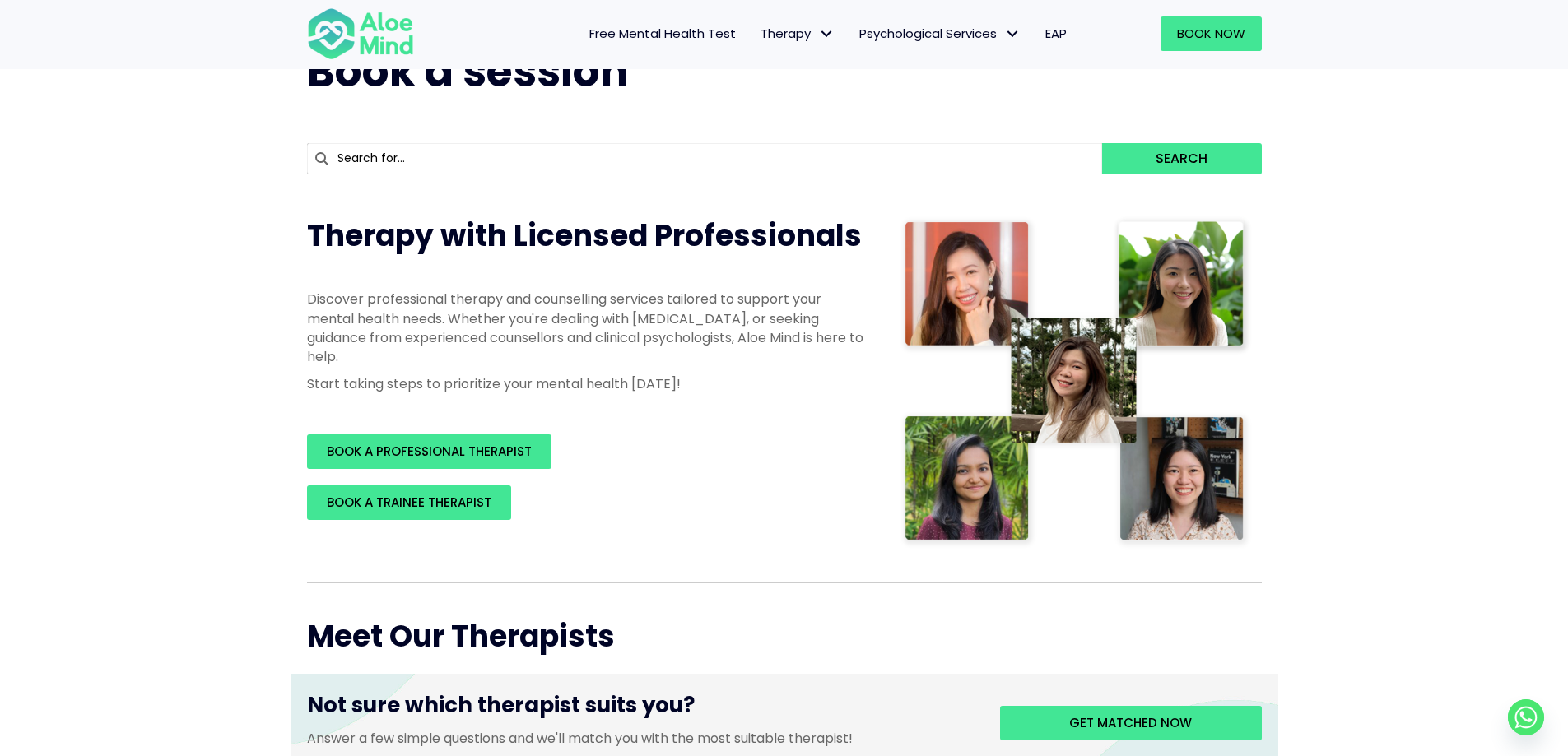
scroll to position [165, 0]
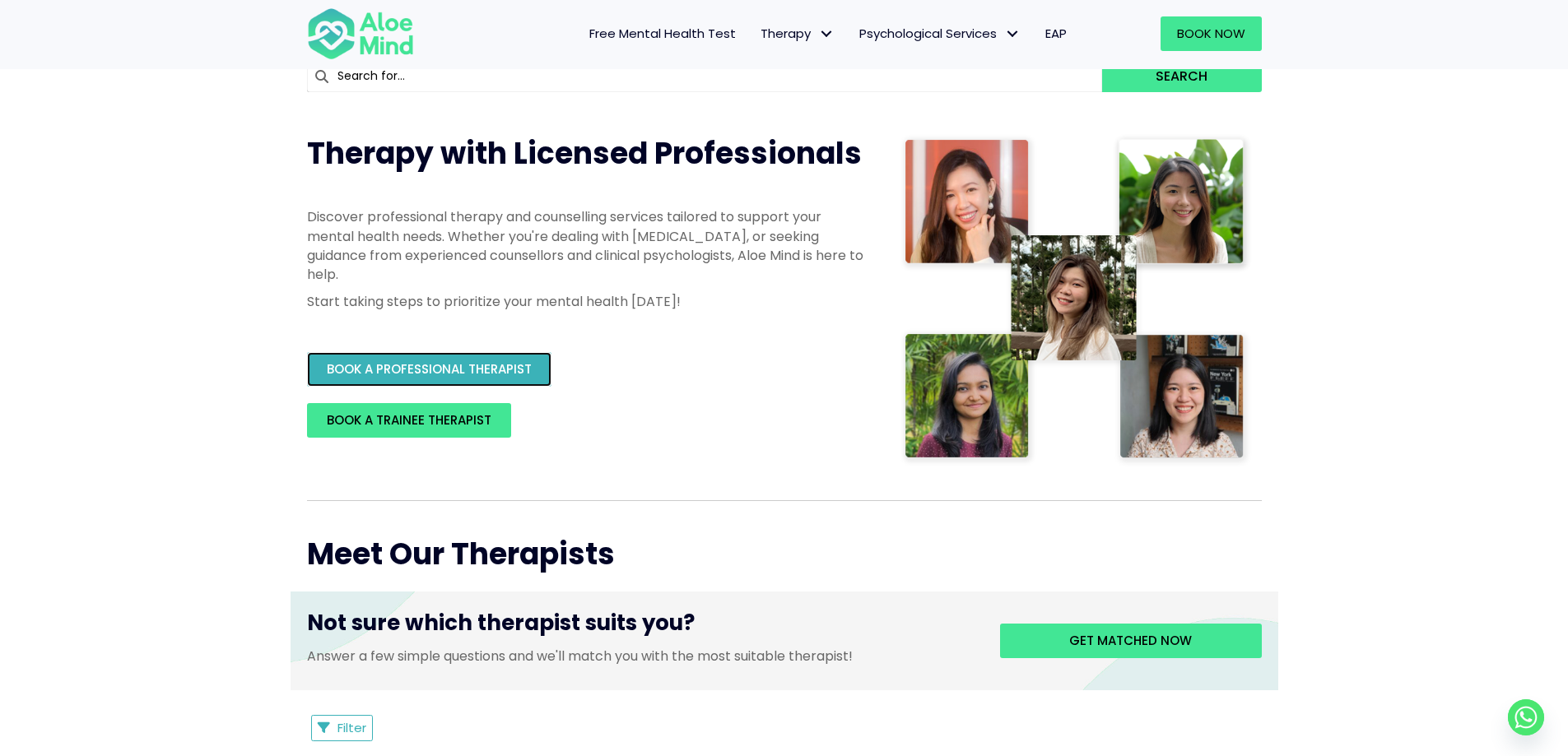
click at [486, 366] on span "BOOK A PROFESSIONAL THERAPIST" at bounding box center [429, 369] width 205 height 18
